Goal: Entertainment & Leisure: Consume media (video, audio)

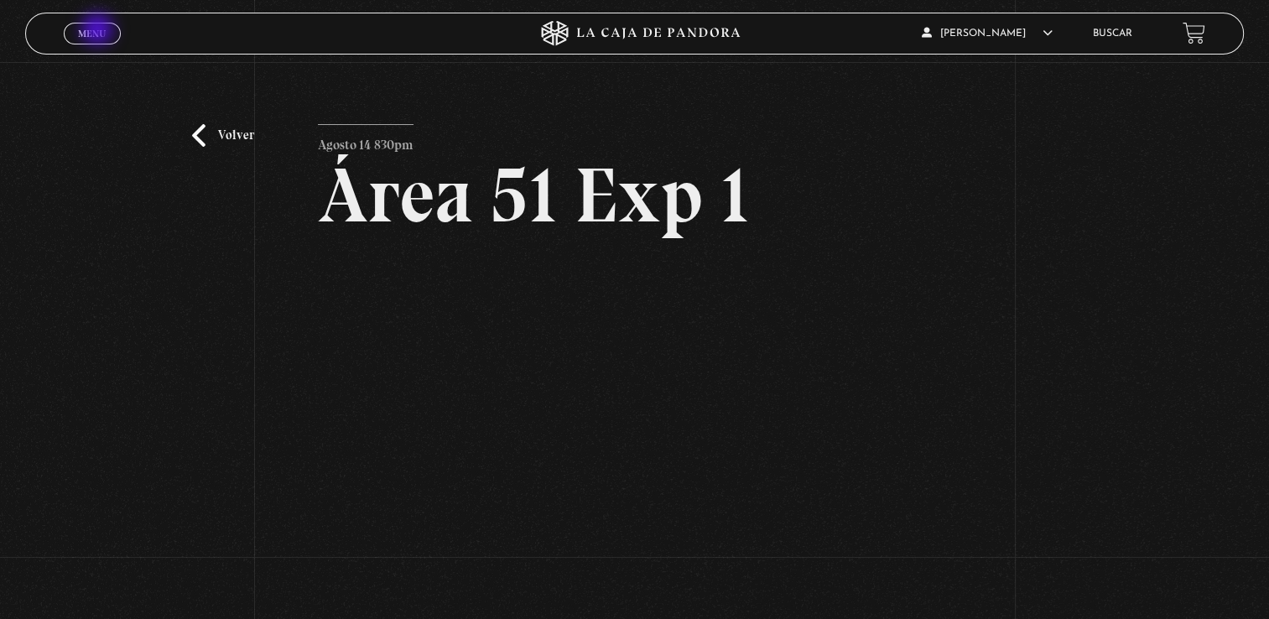
click at [99, 31] on span "Menu" at bounding box center [92, 34] width 28 height 10
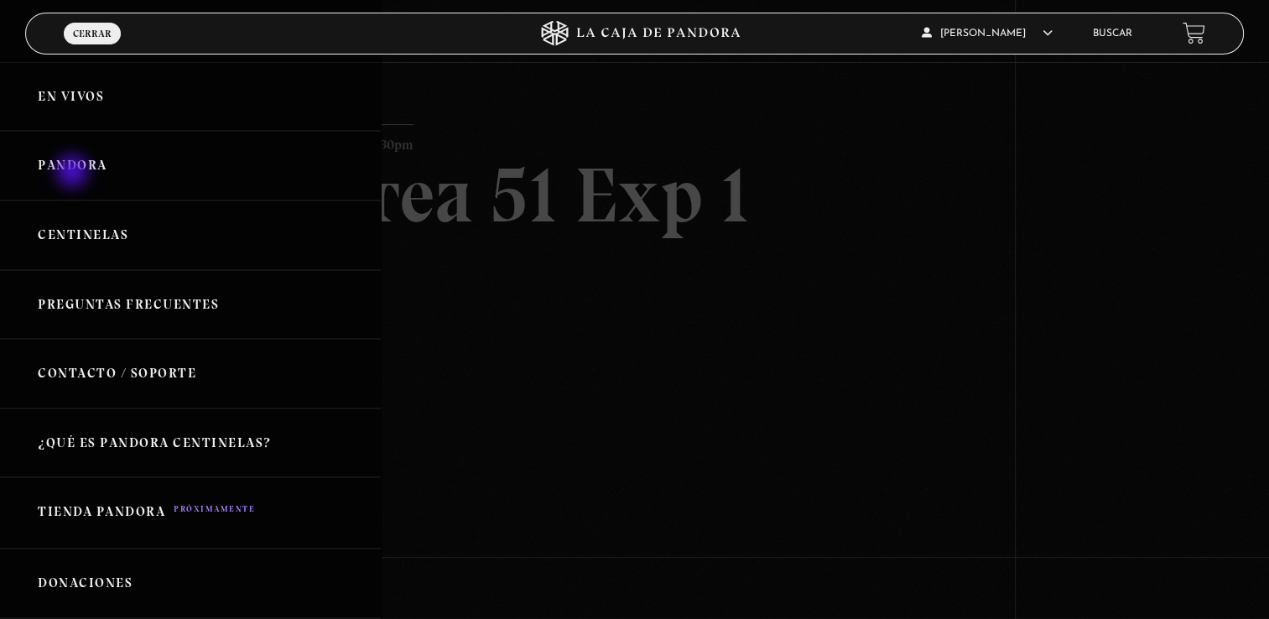
click at [74, 173] on link "Pandora" at bounding box center [190, 166] width 381 height 70
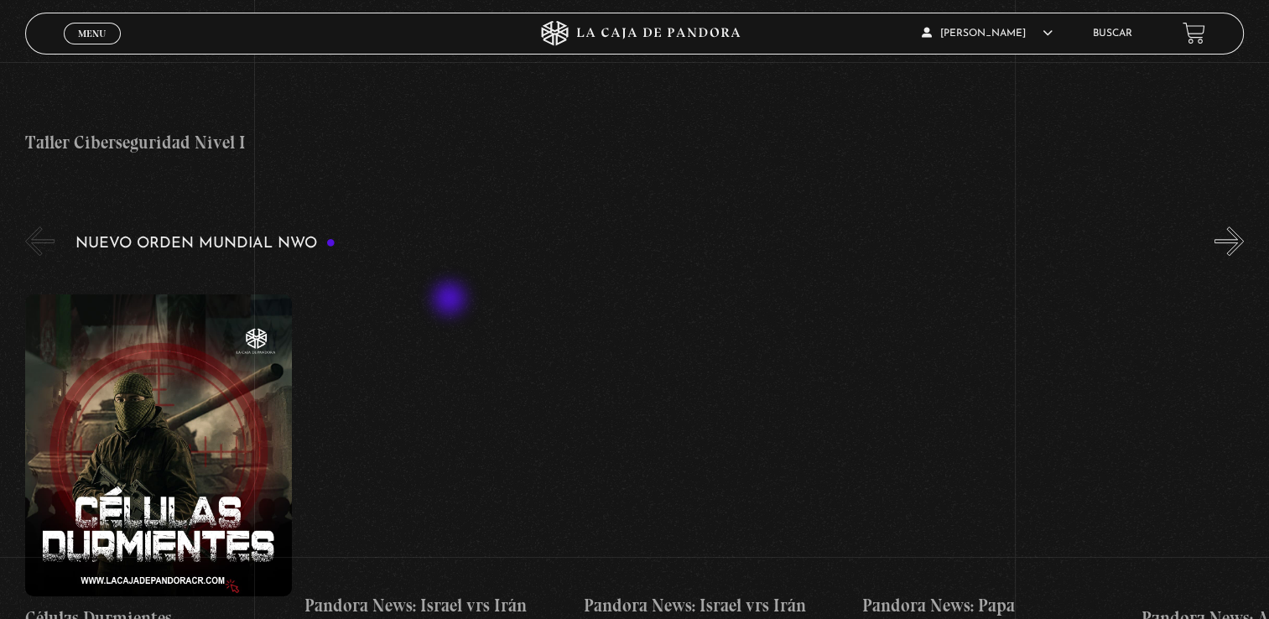
scroll to position [1097, 0]
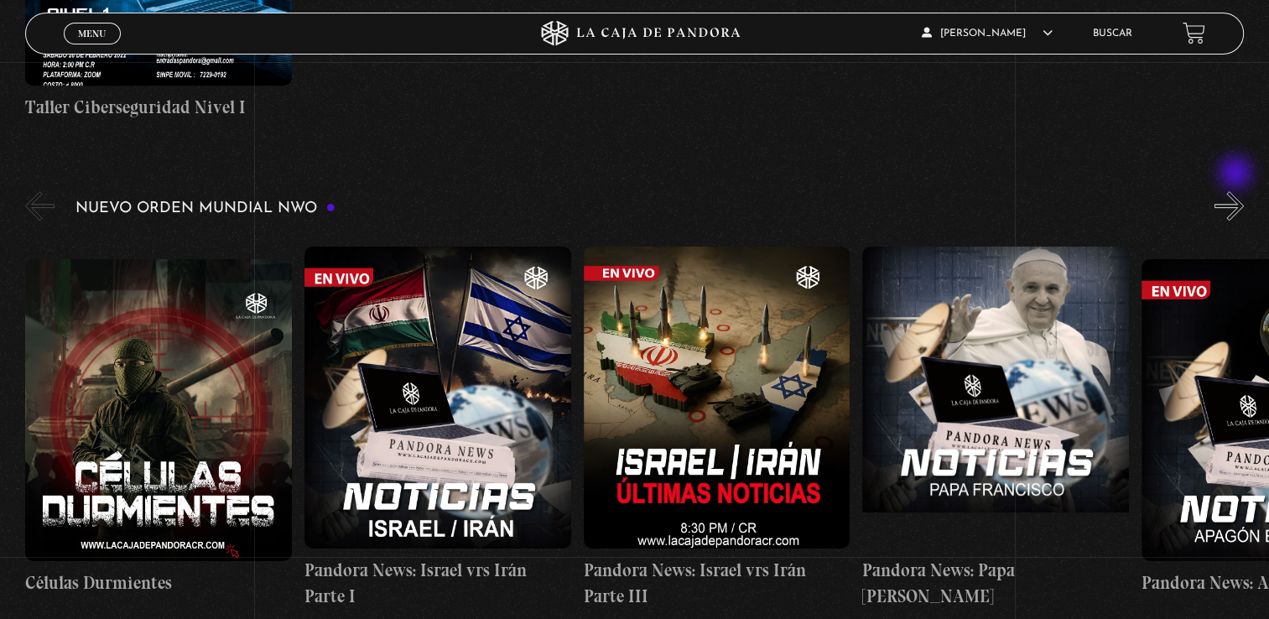
click at [1238, 191] on button "»" at bounding box center [1229, 205] width 29 height 29
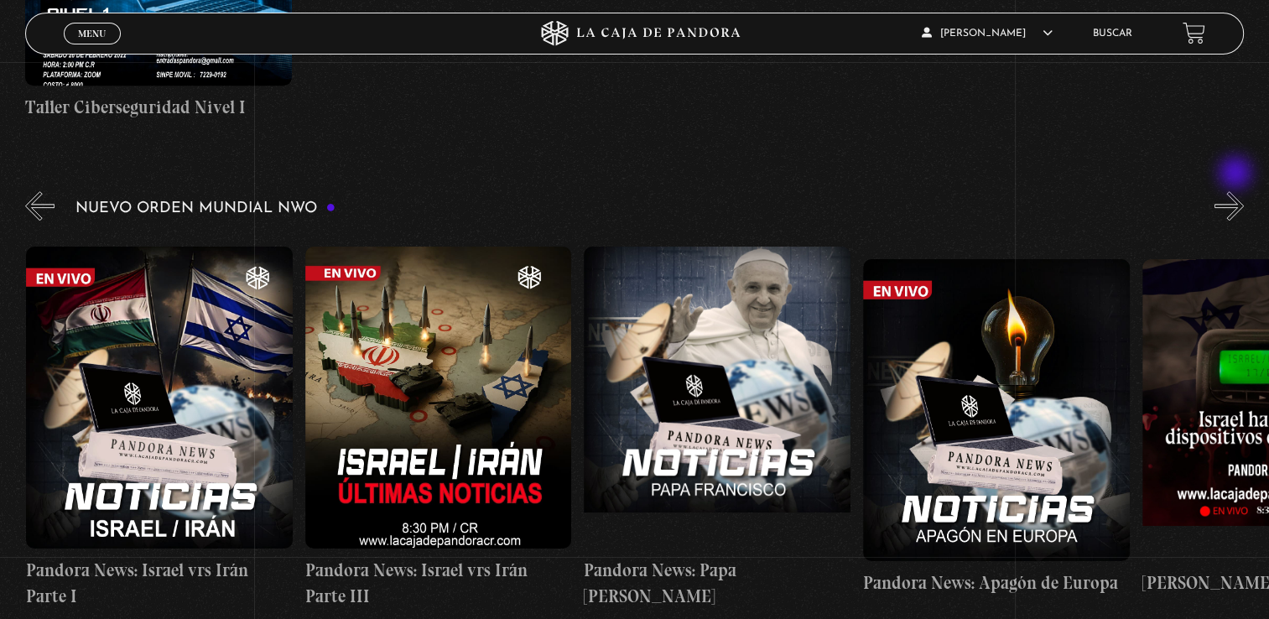
click at [1238, 191] on button "»" at bounding box center [1229, 205] width 29 height 29
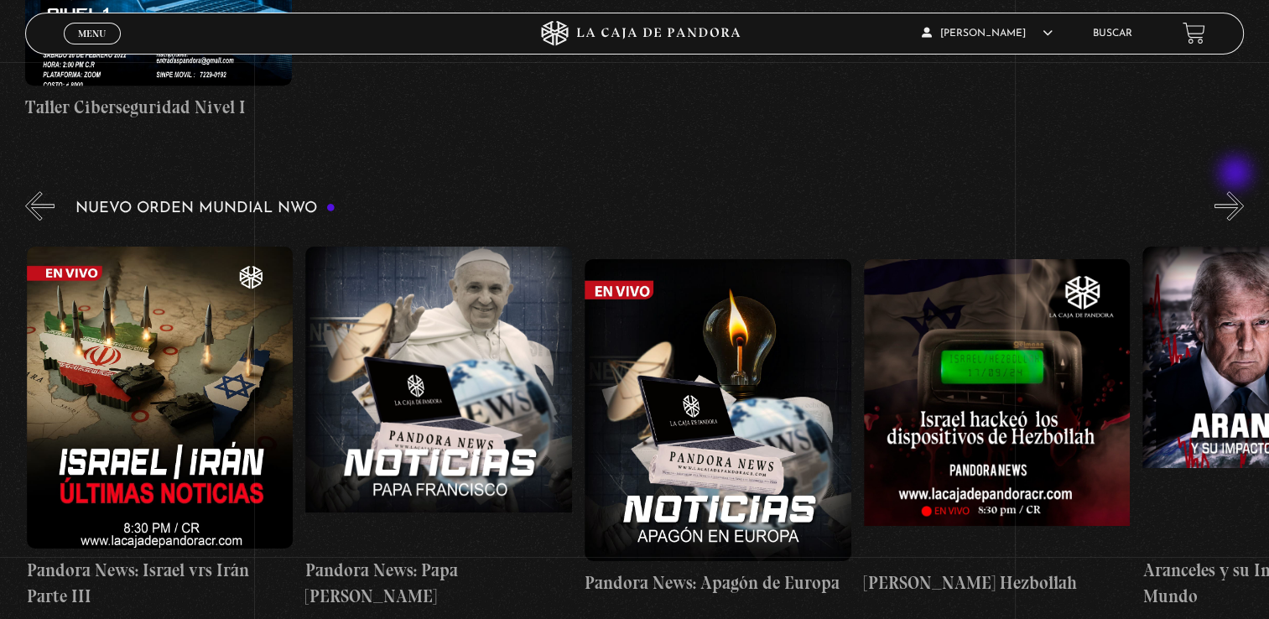
click at [1238, 191] on button "»" at bounding box center [1229, 205] width 29 height 29
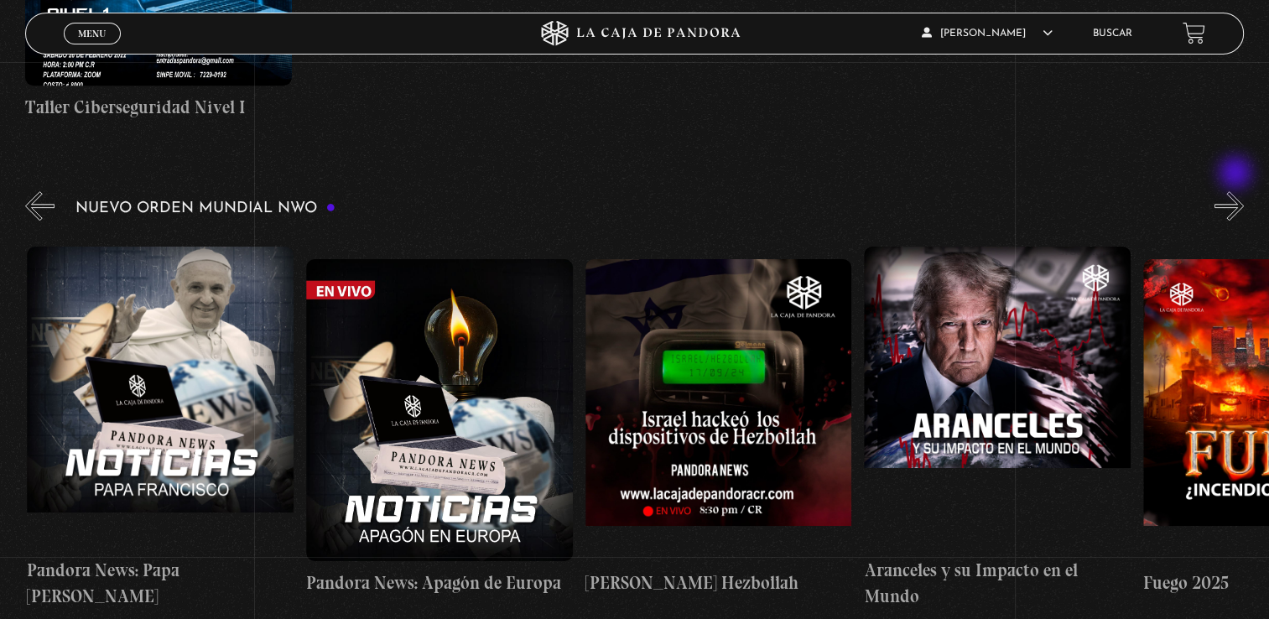
click at [1238, 191] on button "»" at bounding box center [1229, 205] width 29 height 29
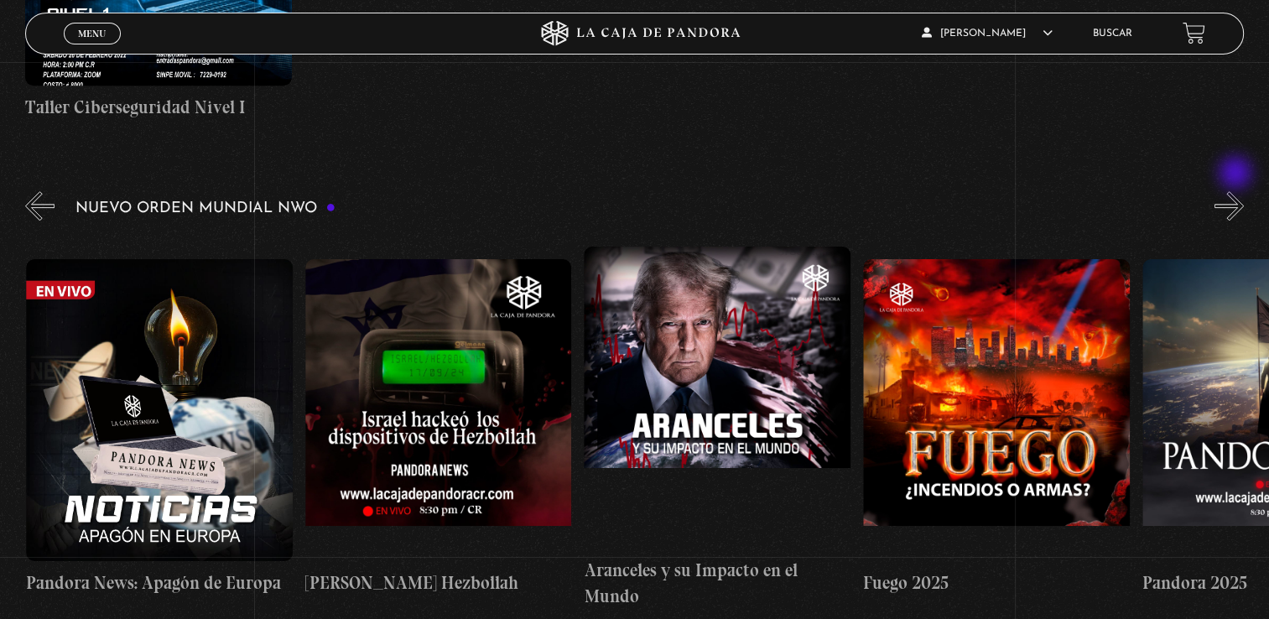
click at [1238, 191] on button "»" at bounding box center [1229, 205] width 29 height 29
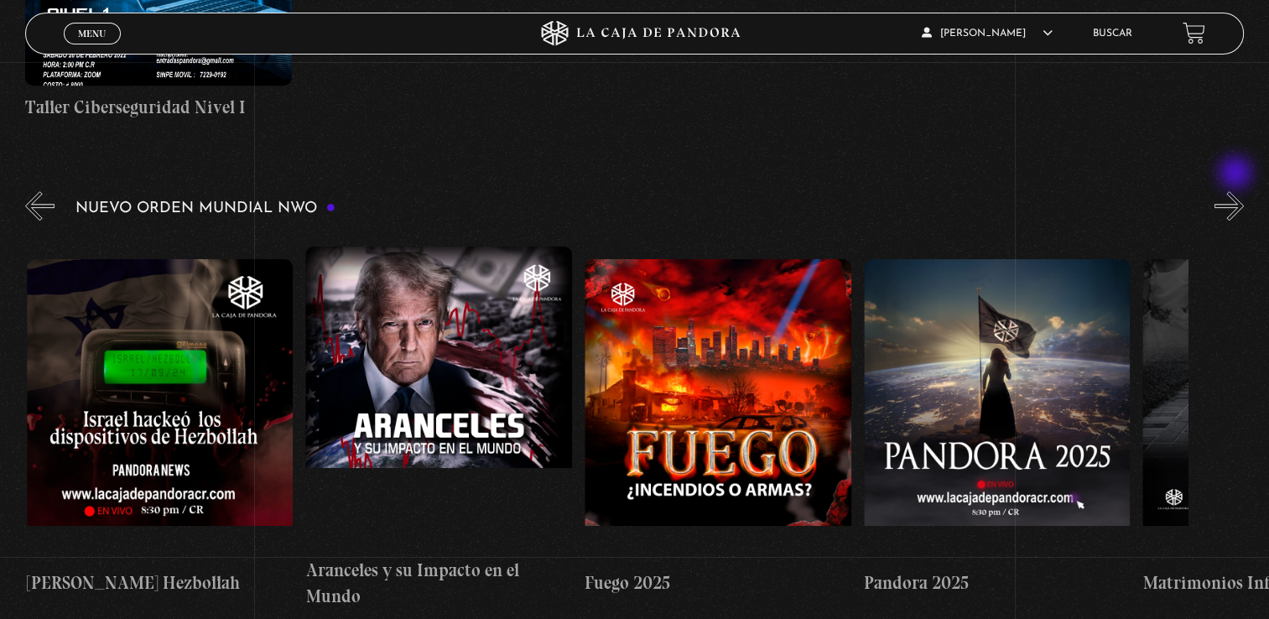
click at [1238, 191] on button "»" at bounding box center [1229, 205] width 29 height 29
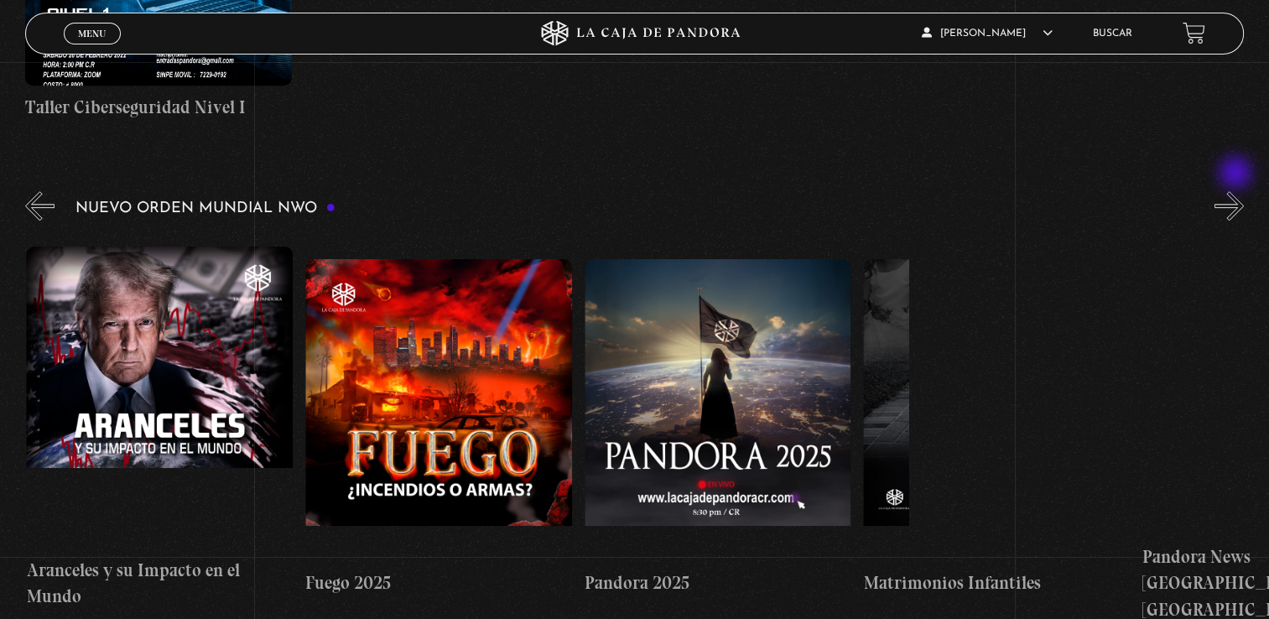
click at [1238, 191] on button "»" at bounding box center [1229, 205] width 29 height 29
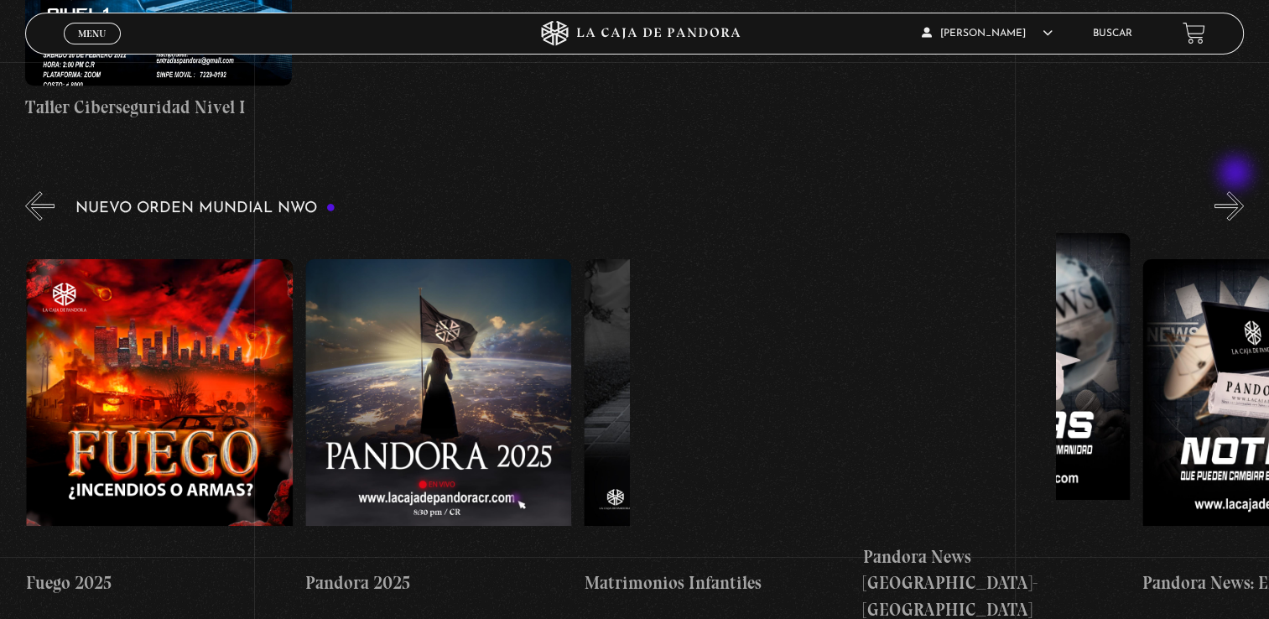
click at [1238, 191] on button "»" at bounding box center [1229, 205] width 29 height 29
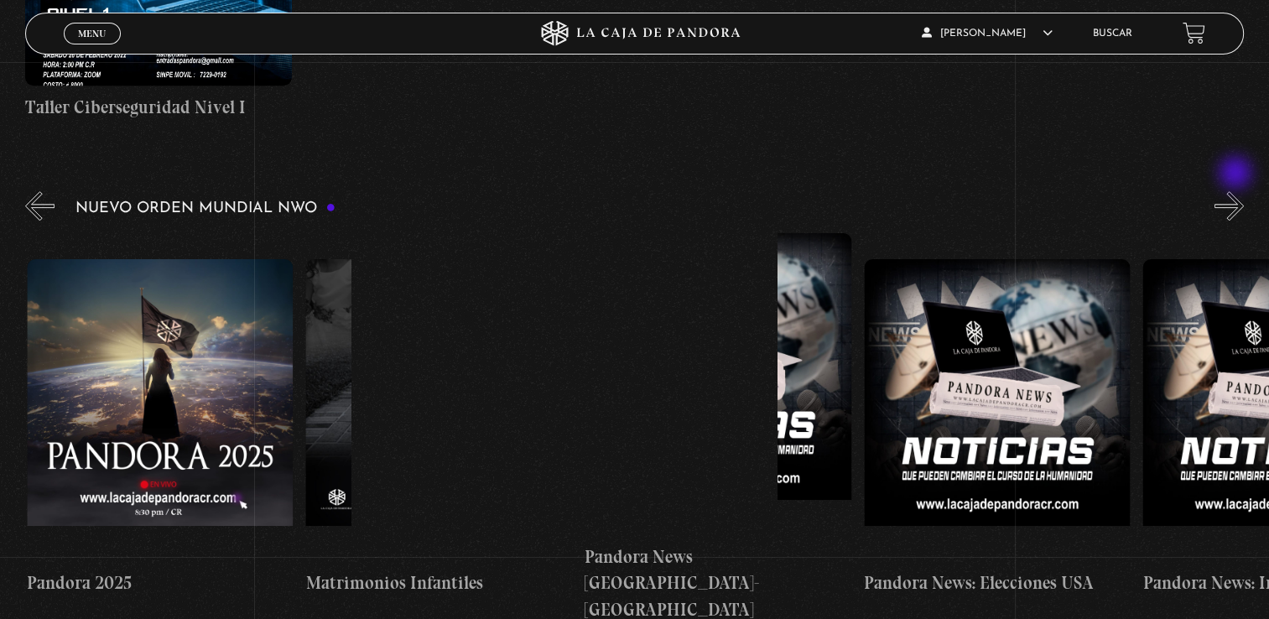
click at [1238, 191] on button "»" at bounding box center [1229, 205] width 29 height 29
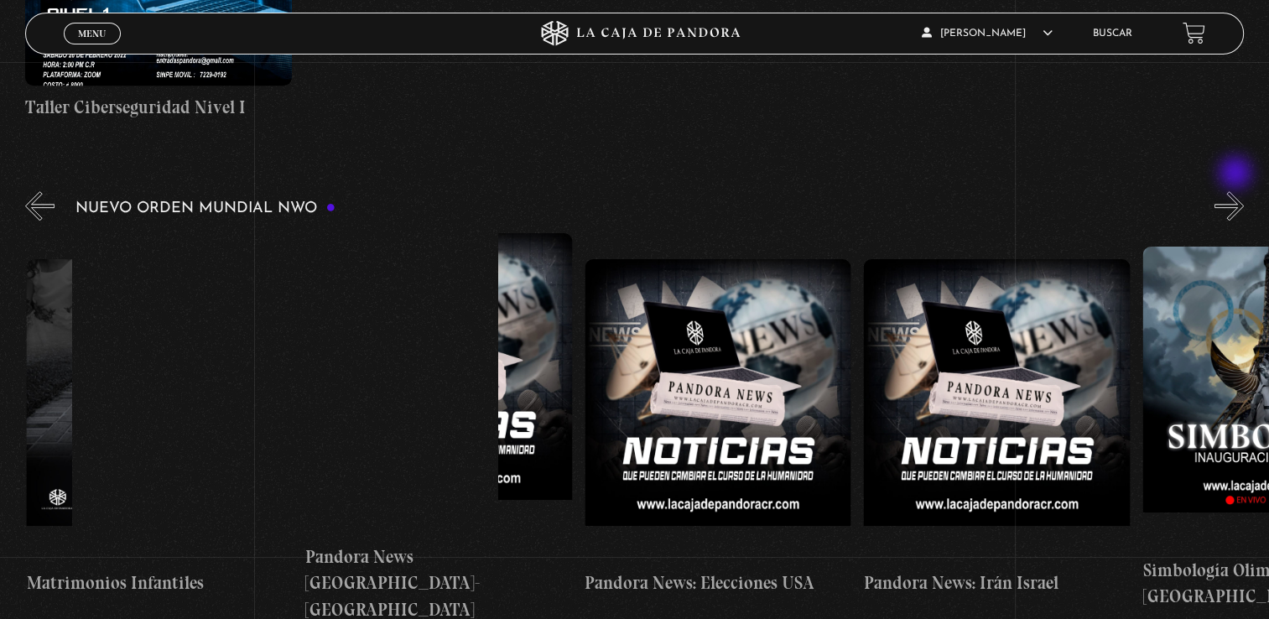
click at [1238, 191] on button "»" at bounding box center [1229, 205] width 29 height 29
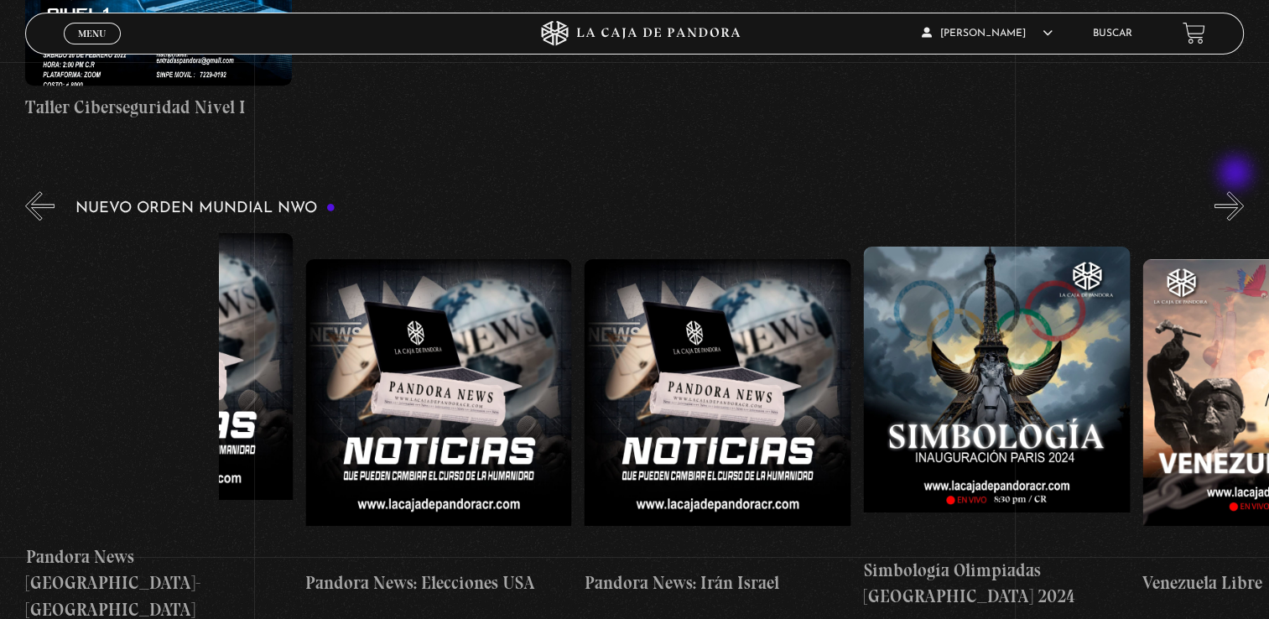
click at [1238, 191] on button "»" at bounding box center [1229, 205] width 29 height 29
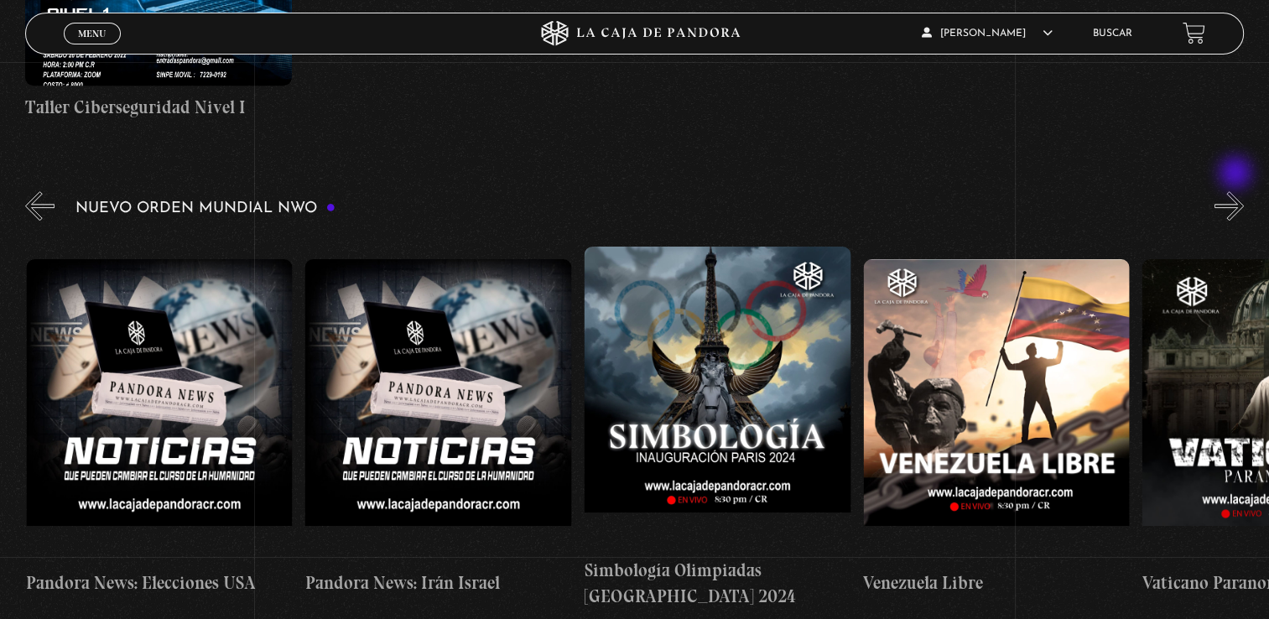
click at [1238, 191] on button "»" at bounding box center [1229, 205] width 29 height 29
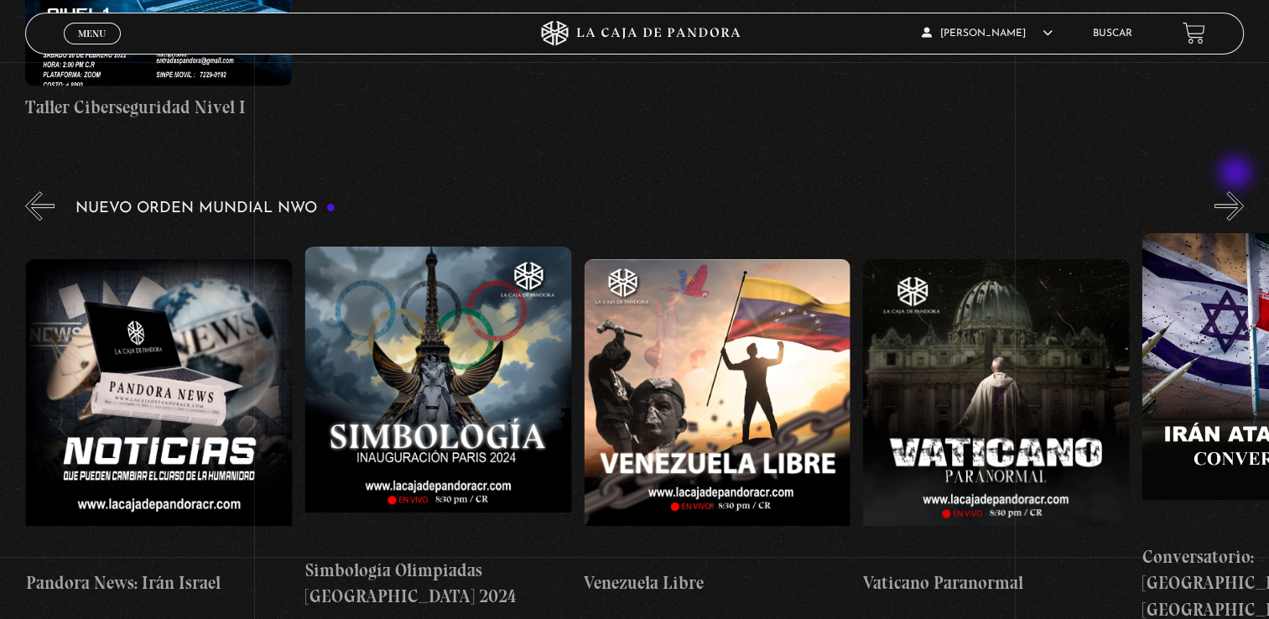
click at [1238, 191] on button "»" at bounding box center [1229, 205] width 29 height 29
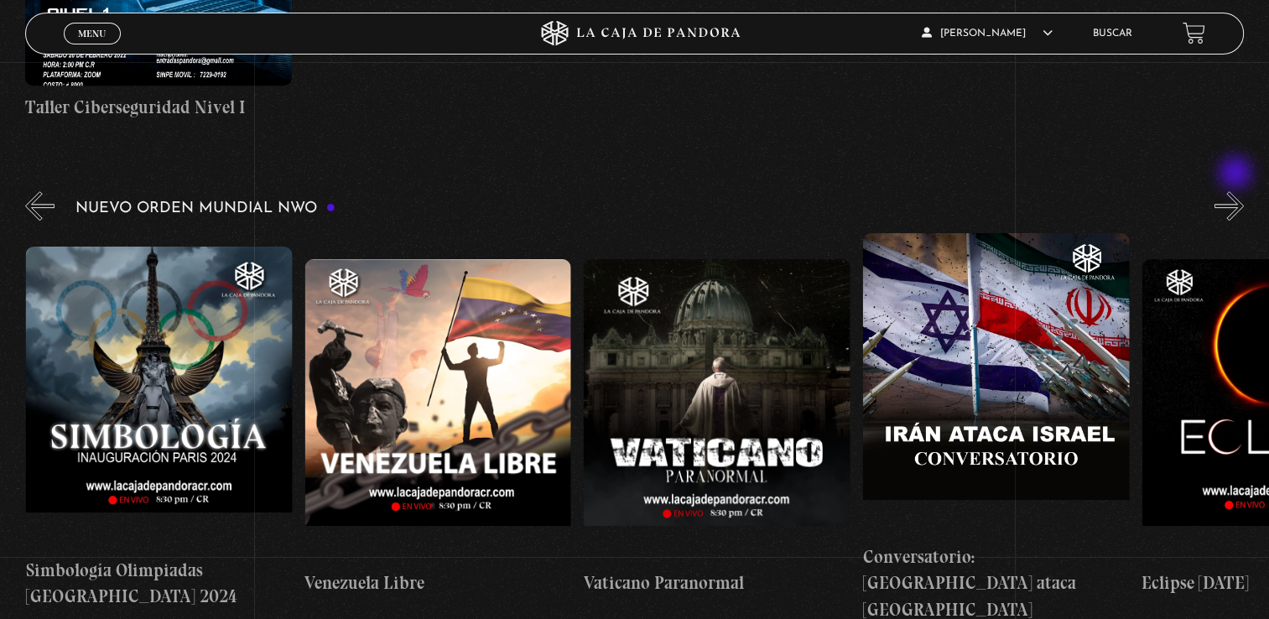
click at [1238, 191] on button "»" at bounding box center [1229, 205] width 29 height 29
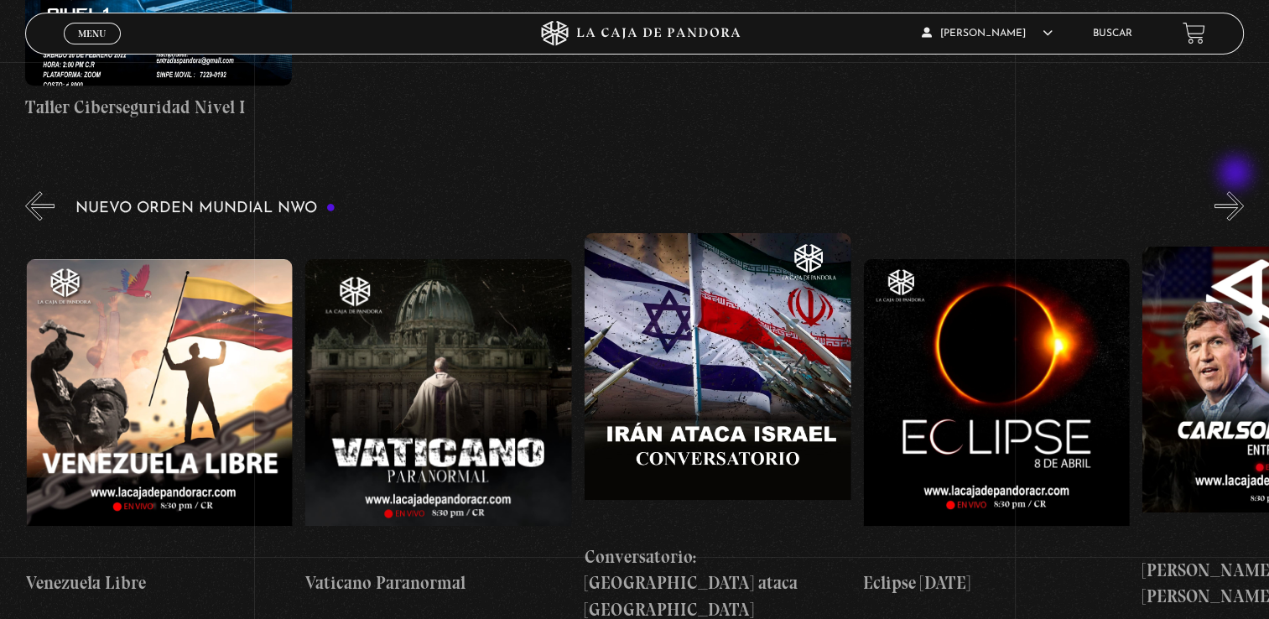
click at [1238, 191] on button "»" at bounding box center [1229, 205] width 29 height 29
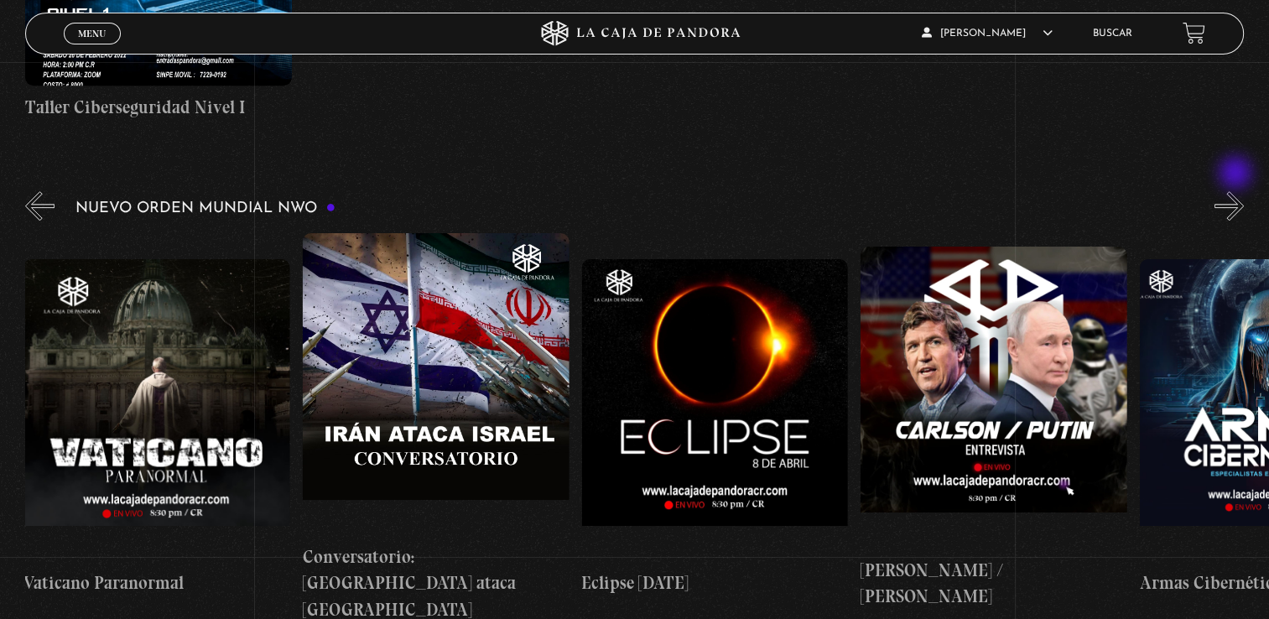
click at [1238, 191] on button "»" at bounding box center [1229, 205] width 29 height 29
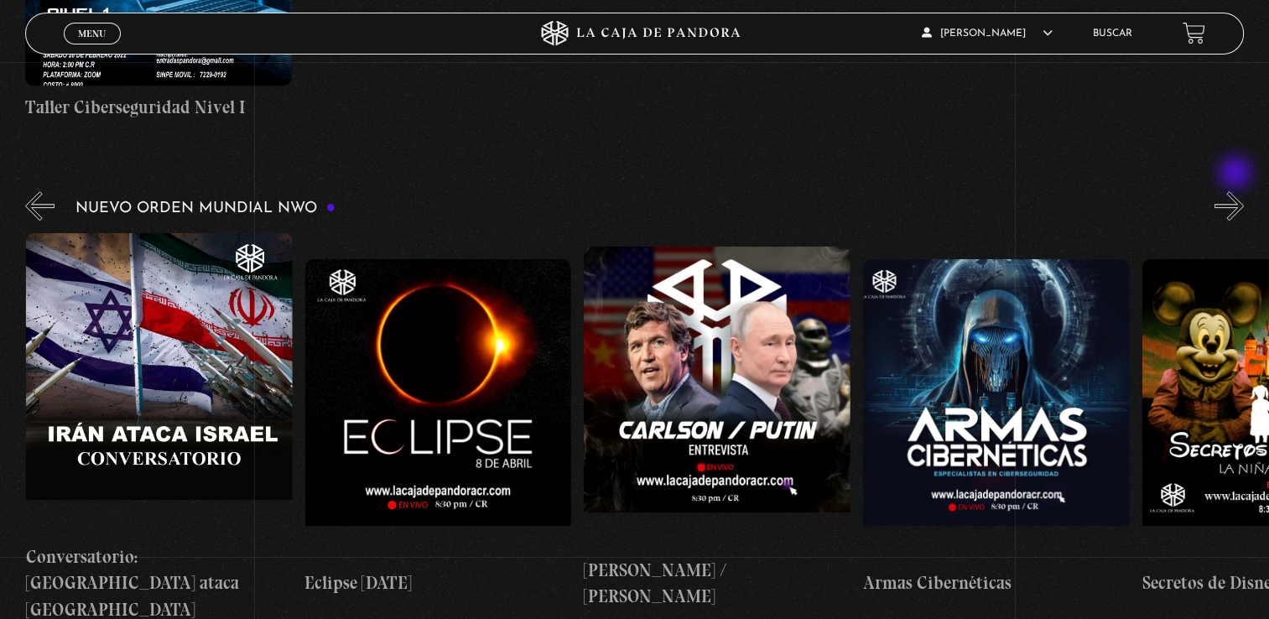
click at [1238, 191] on button "»" at bounding box center [1229, 205] width 29 height 29
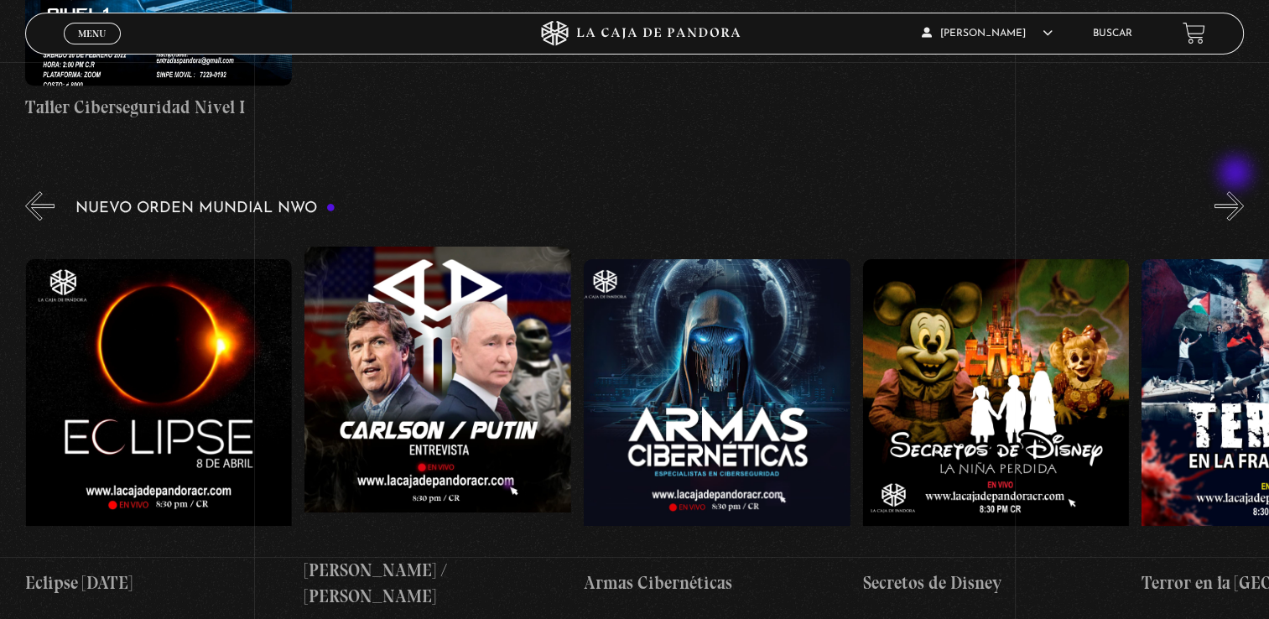
click at [1238, 191] on button "»" at bounding box center [1229, 205] width 29 height 29
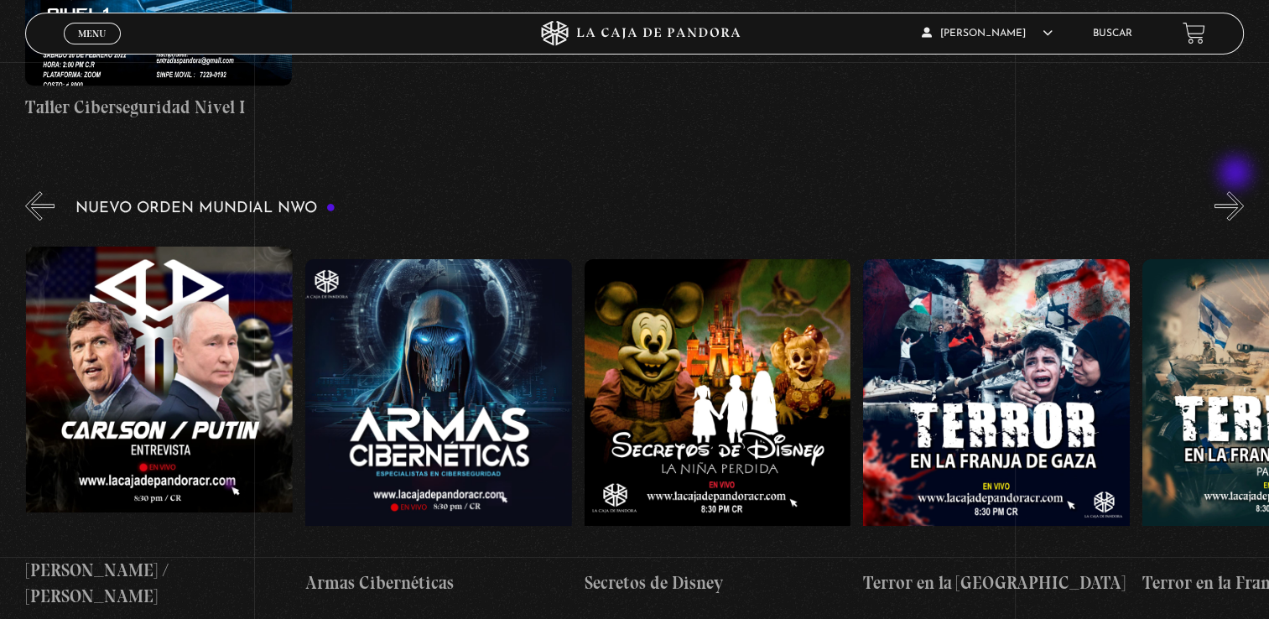
scroll to position [0, 5024]
click at [1238, 191] on button "»" at bounding box center [1229, 205] width 29 height 29
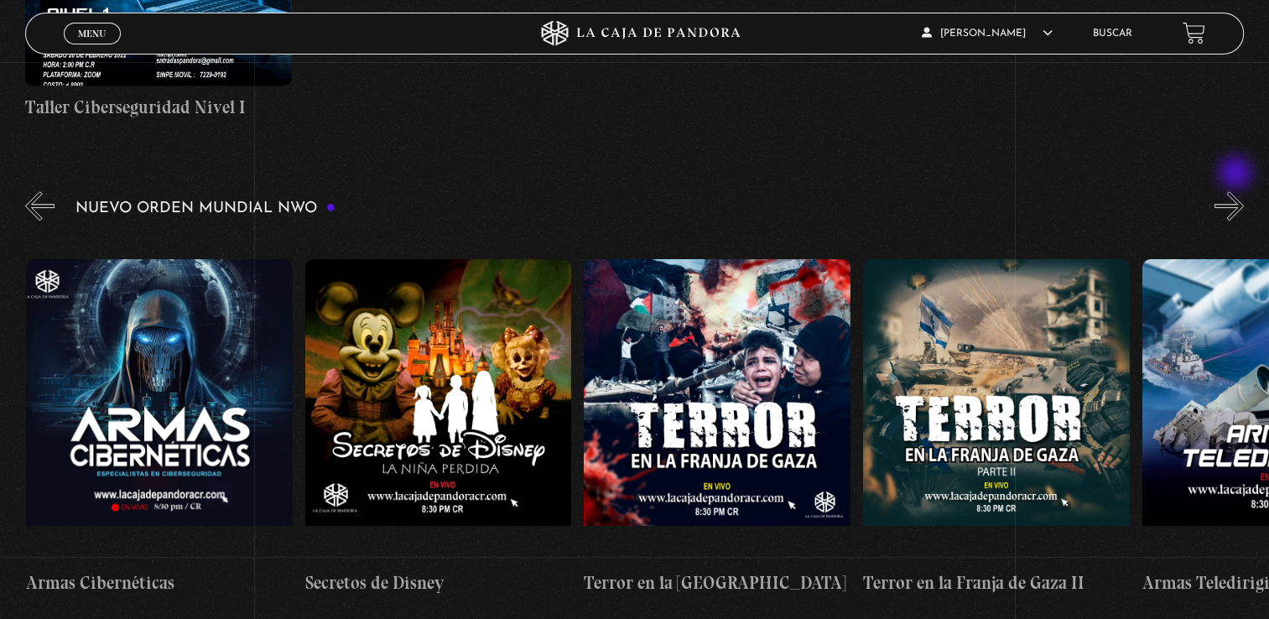
click at [1238, 191] on button "»" at bounding box center [1229, 205] width 29 height 29
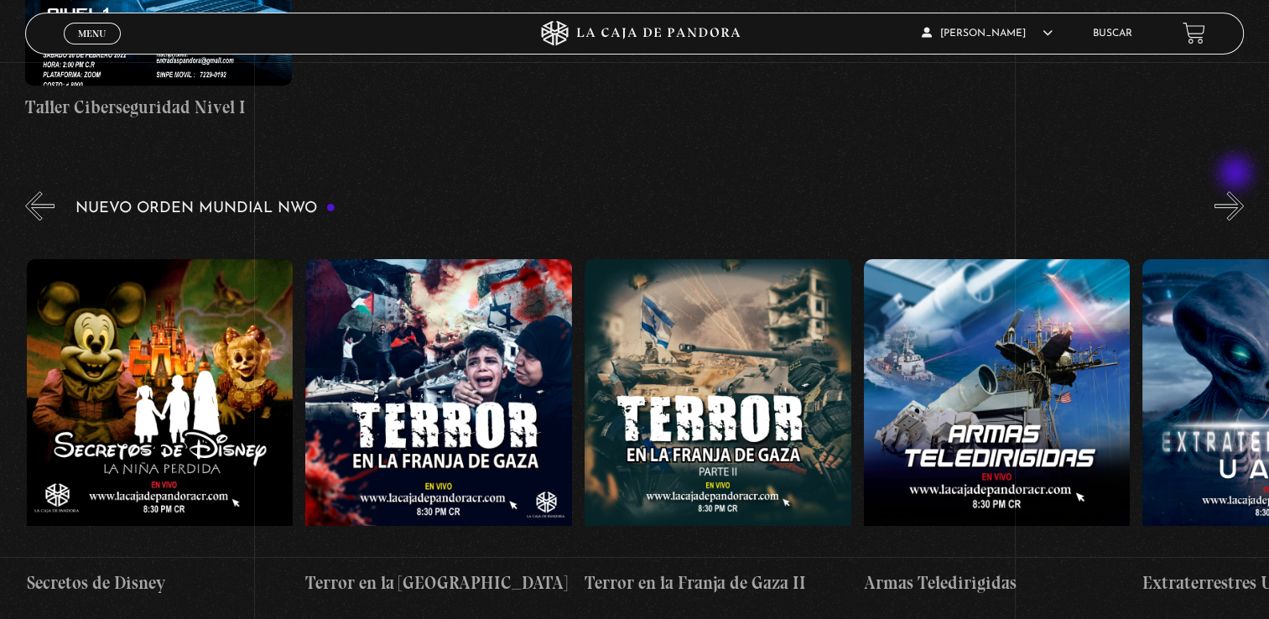
scroll to position [0, 5582]
click at [1238, 191] on button "»" at bounding box center [1229, 205] width 29 height 29
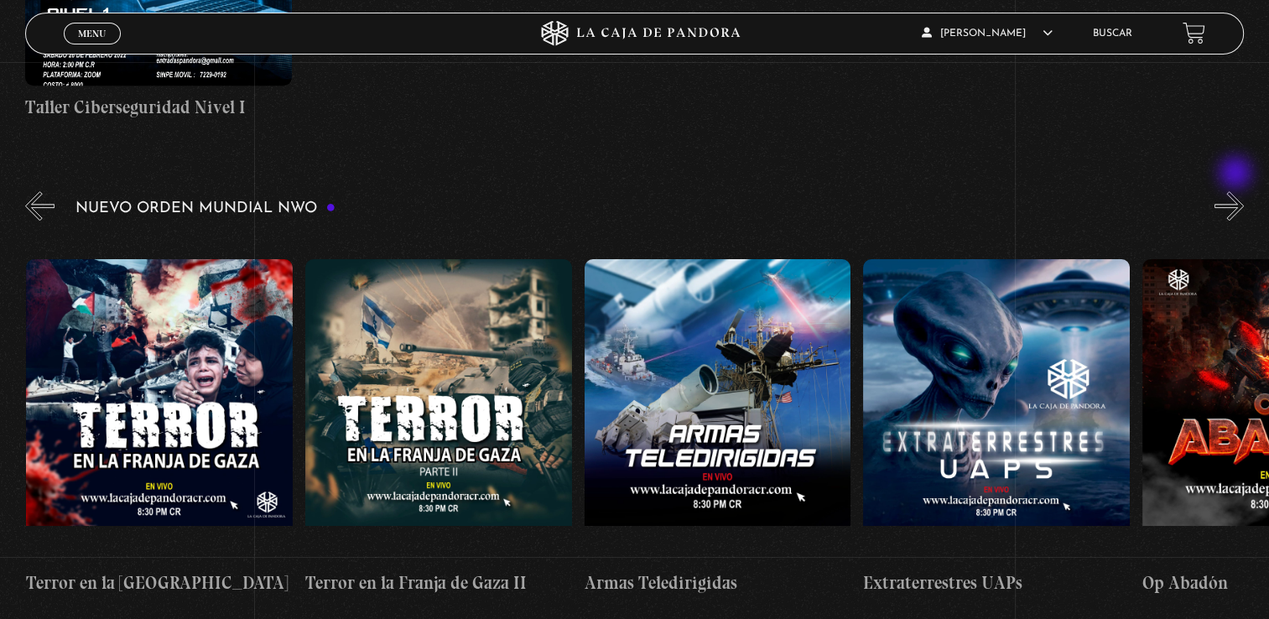
click at [1238, 191] on button "»" at bounding box center [1229, 205] width 29 height 29
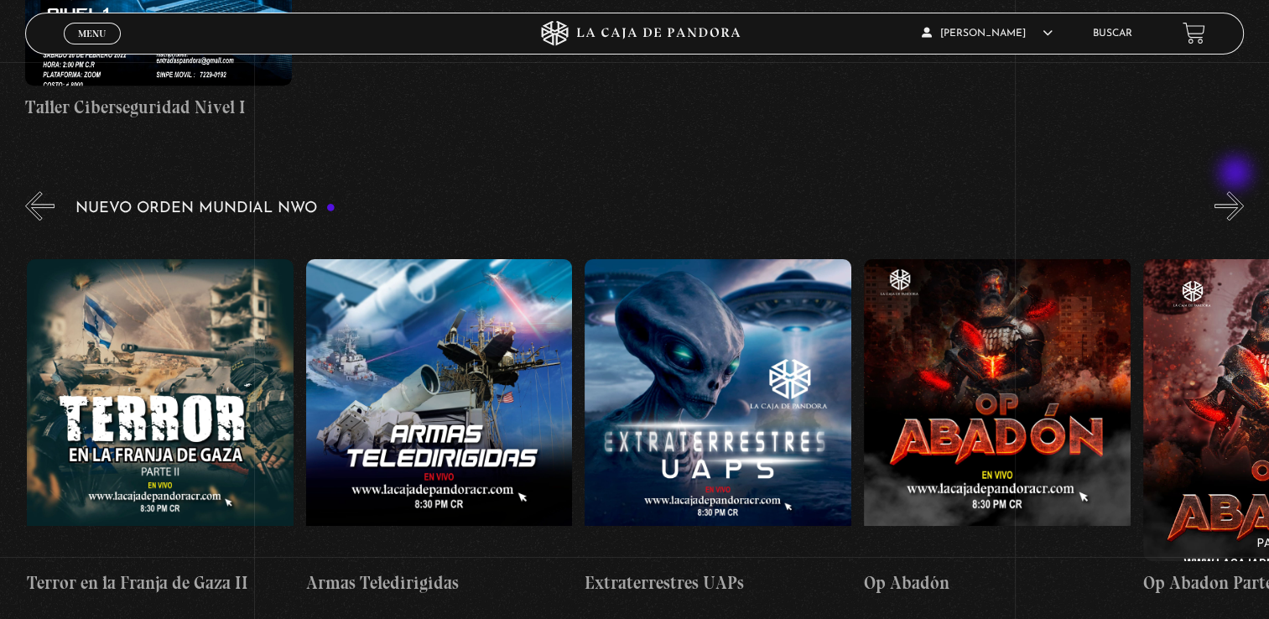
scroll to position [0, 6140]
click at [1232, 191] on button "»" at bounding box center [1229, 205] width 29 height 29
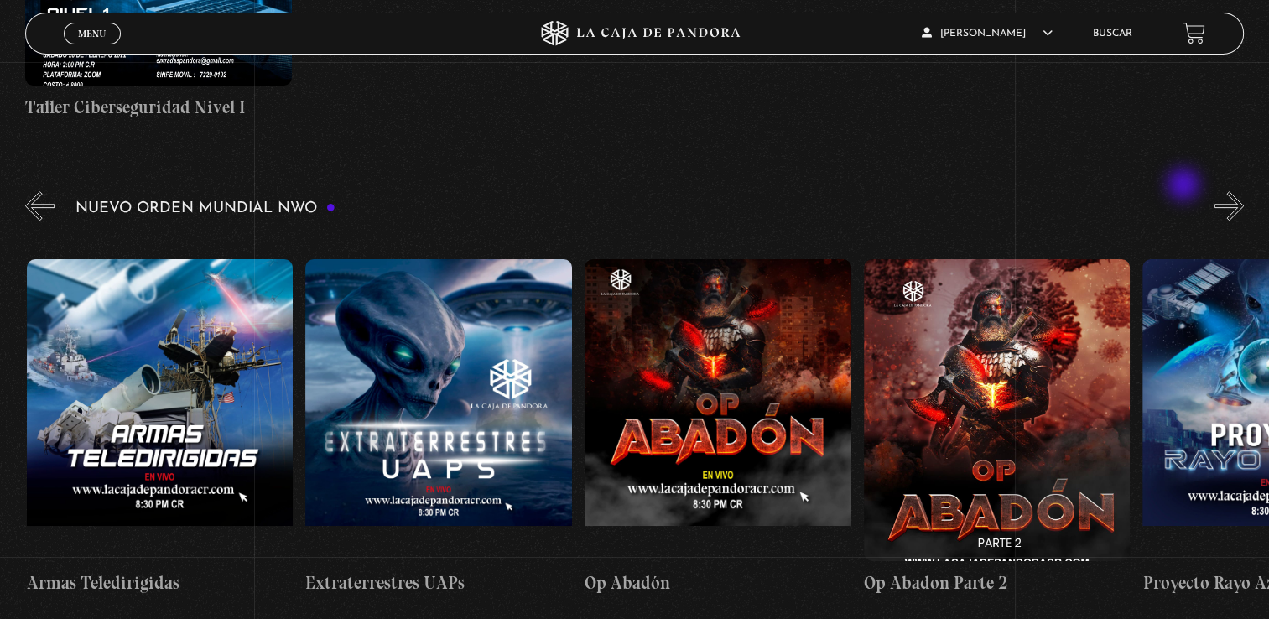
scroll to position [0, 6420]
click at [778, 372] on figure at bounding box center [717, 410] width 267 height 302
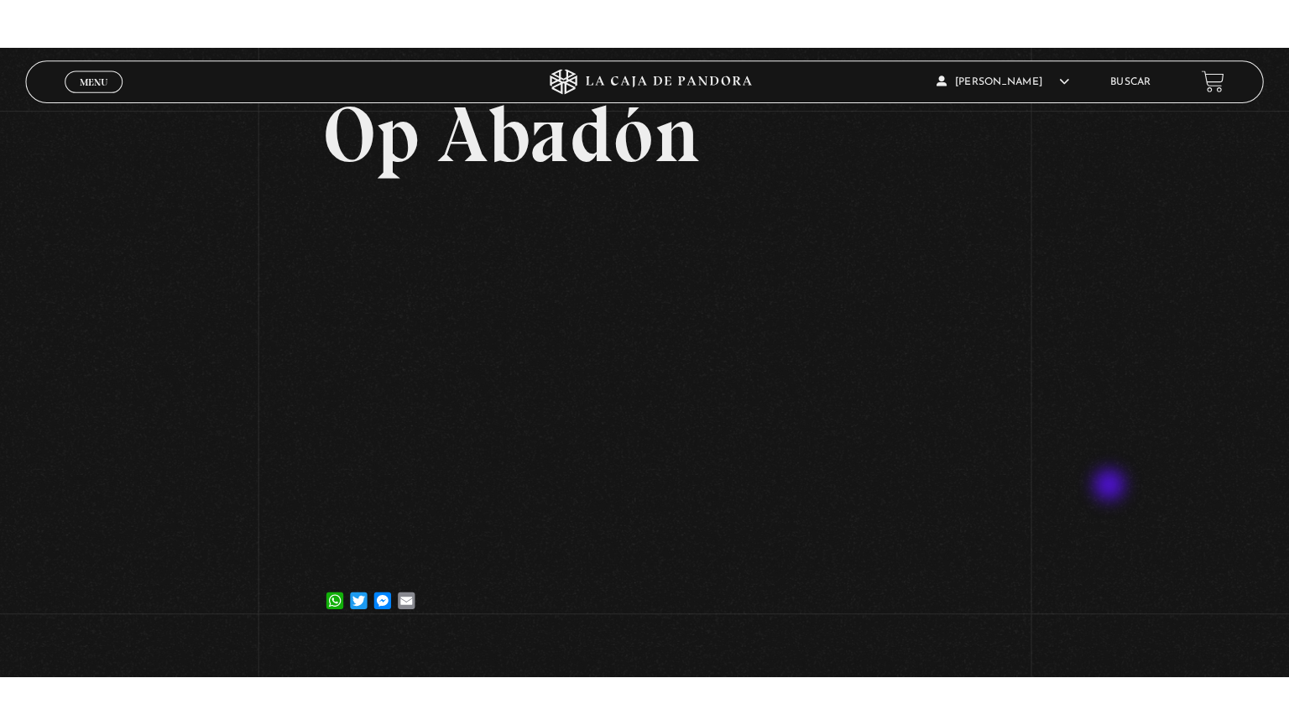
scroll to position [111, 0]
